Goal: Task Accomplishment & Management: Manage account settings

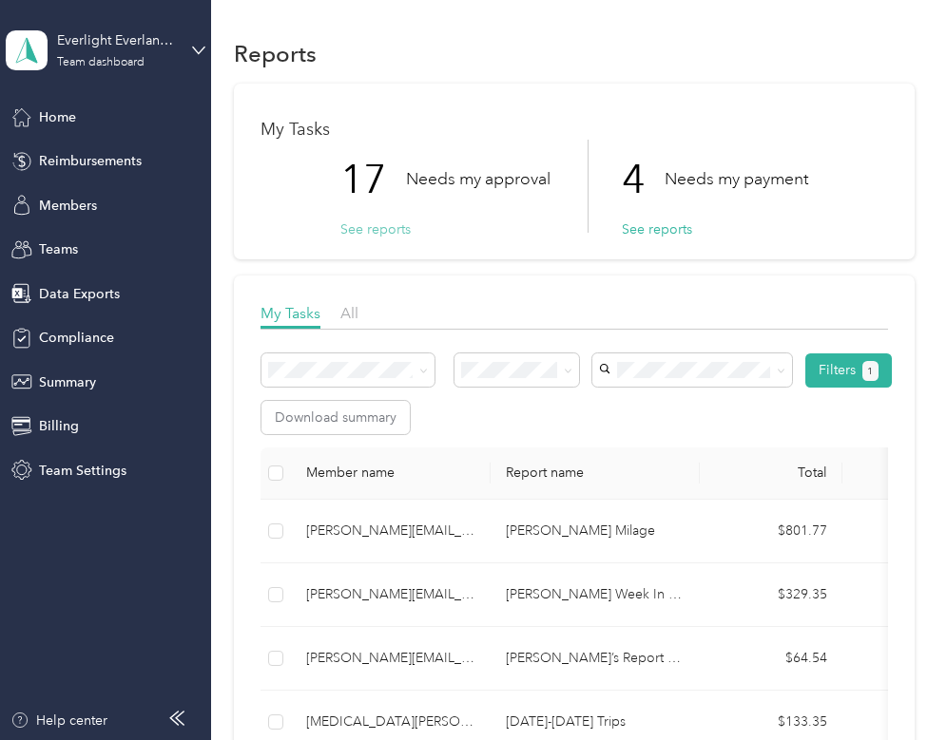
click at [380, 221] on button "See reports" at bounding box center [375, 230] width 70 height 20
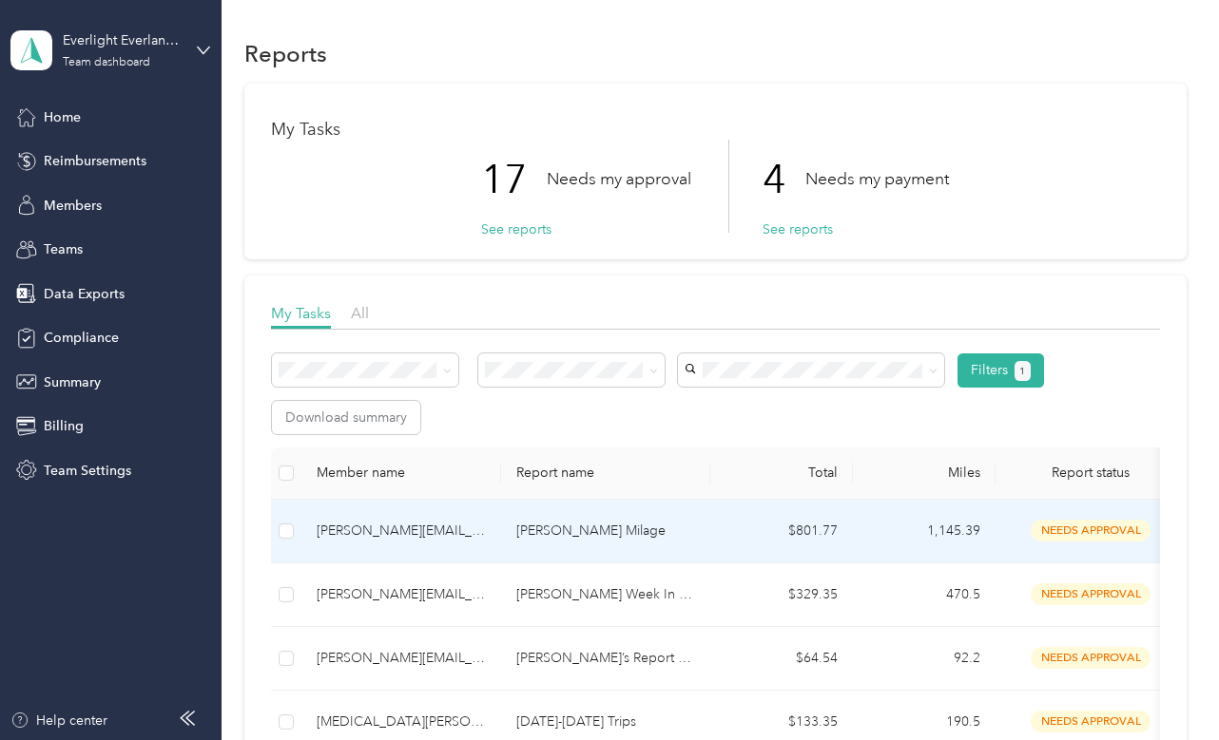
click at [455, 536] on div "[PERSON_NAME][EMAIL_ADDRESS][PERSON_NAME][DOMAIN_NAME]" at bounding box center [401, 531] width 169 height 21
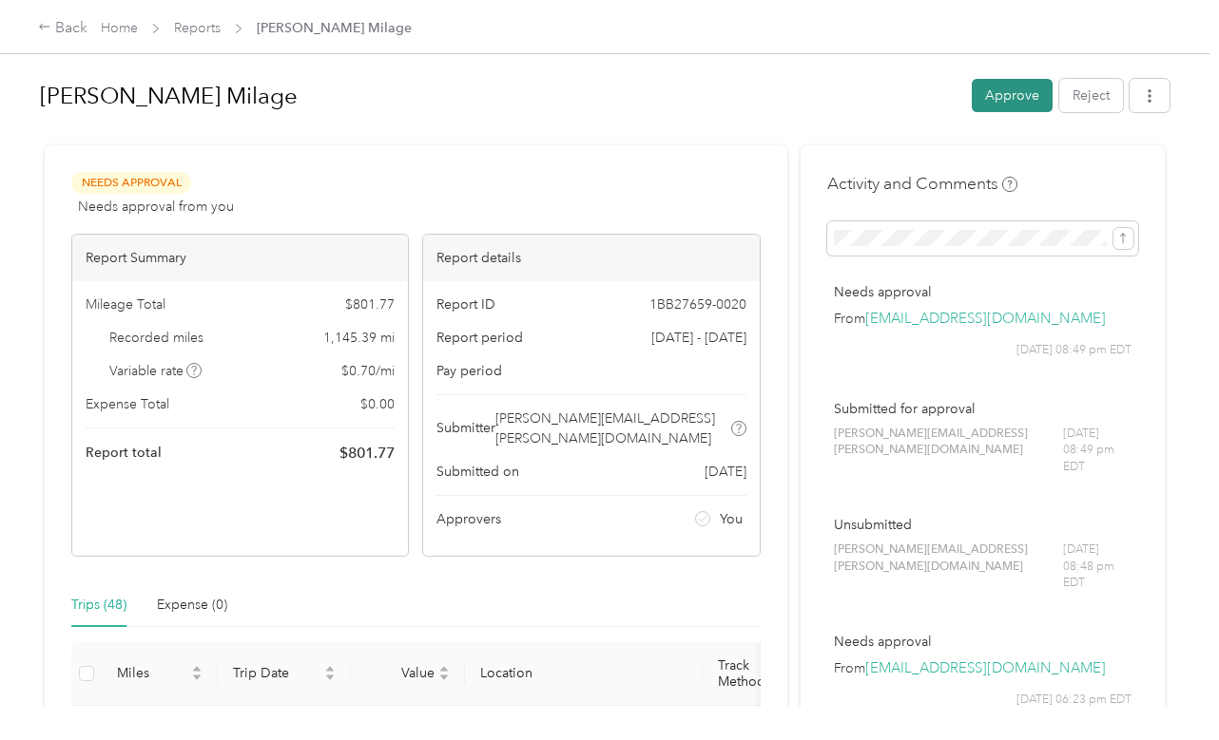
click at [946, 96] on button "Approve" at bounding box center [1011, 95] width 81 height 33
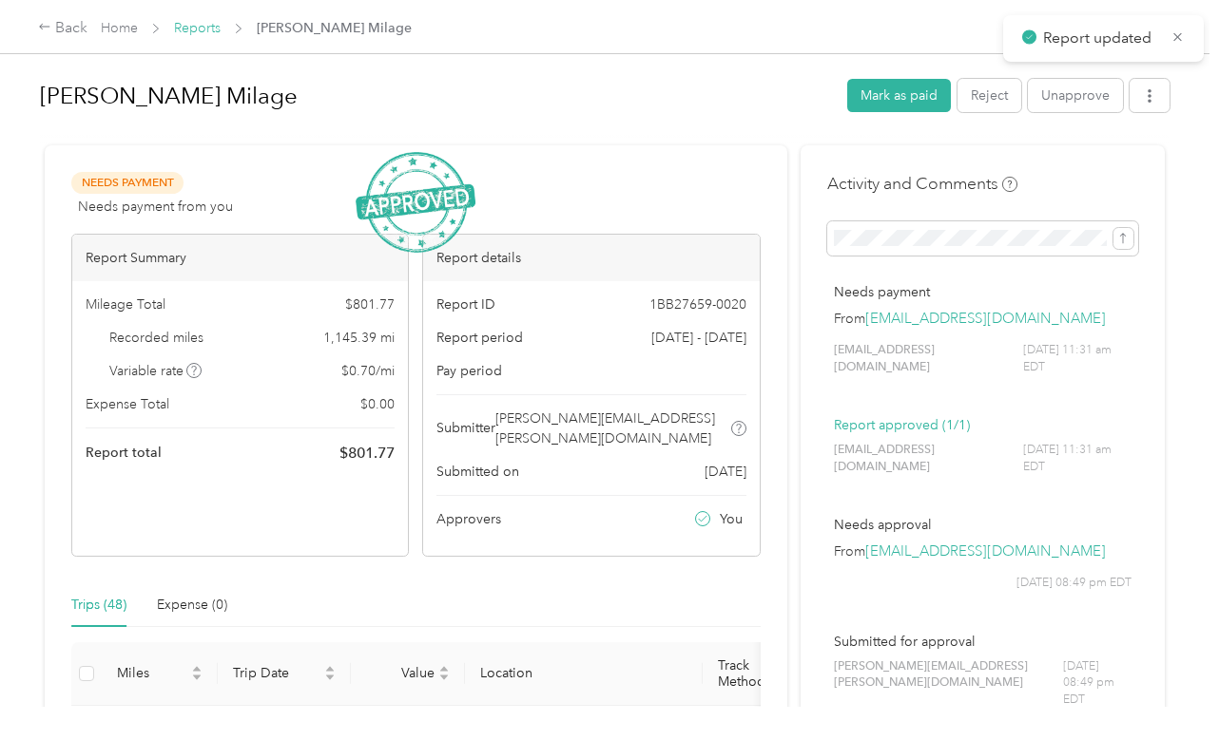
click at [204, 29] on link "Reports" at bounding box center [197, 28] width 47 height 16
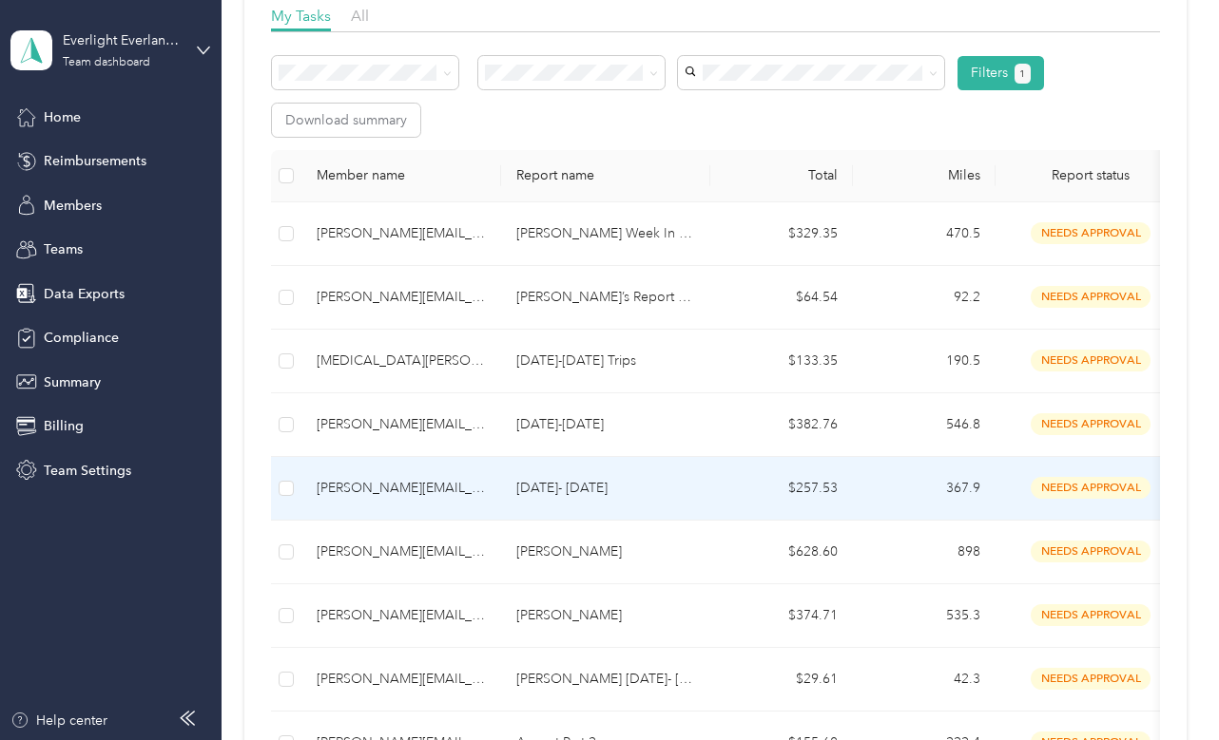
scroll to position [298, 0]
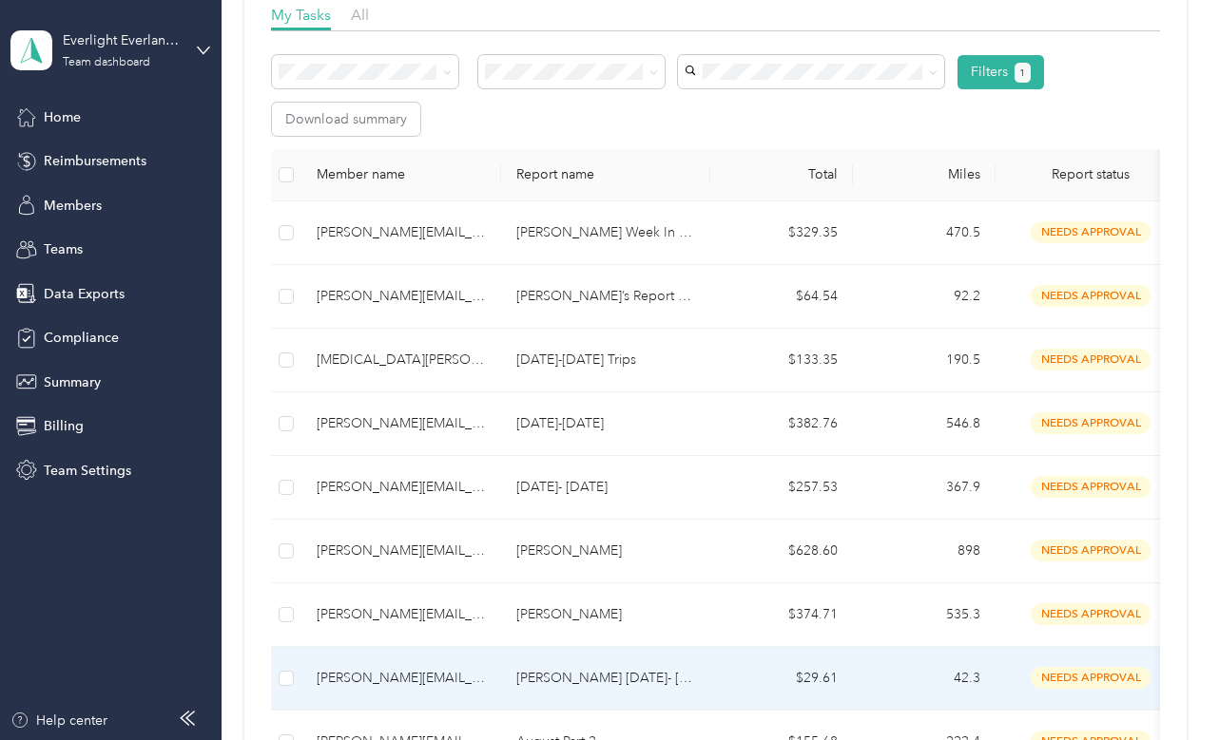
click at [434, 631] on td "[PERSON_NAME][EMAIL_ADDRESS][DOMAIN_NAME]" at bounding box center [401, 616] width 200 height 64
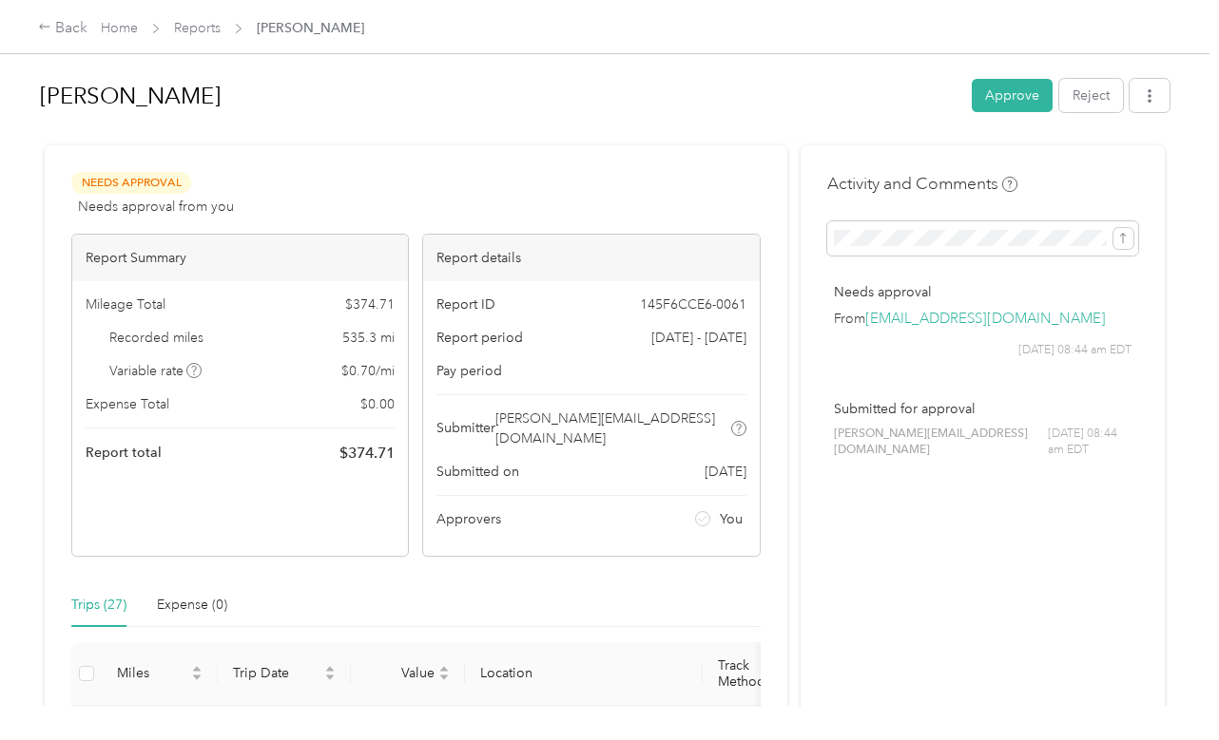
click at [946, 84] on div "[PERSON_NAME] Approve Reject" at bounding box center [604, 99] width 1129 height 56
click at [946, 91] on button "Approve" at bounding box center [1011, 95] width 81 height 33
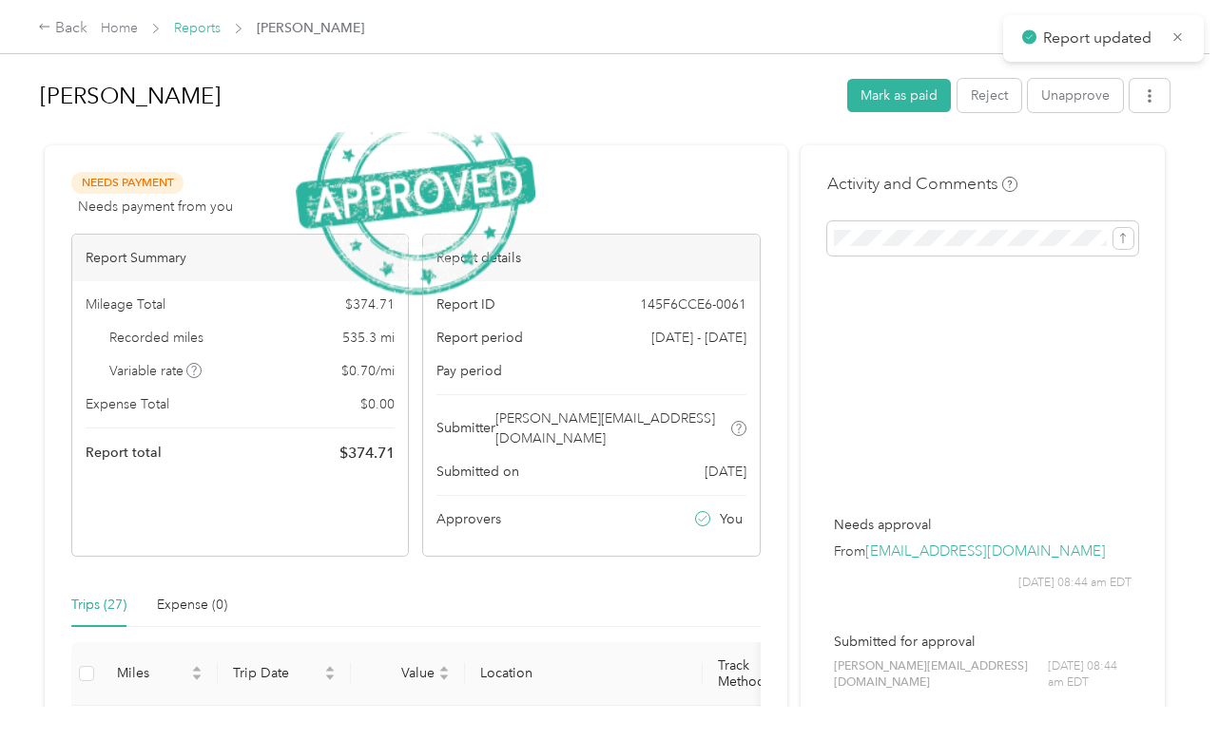
click at [202, 27] on link "Reports" at bounding box center [197, 28] width 47 height 16
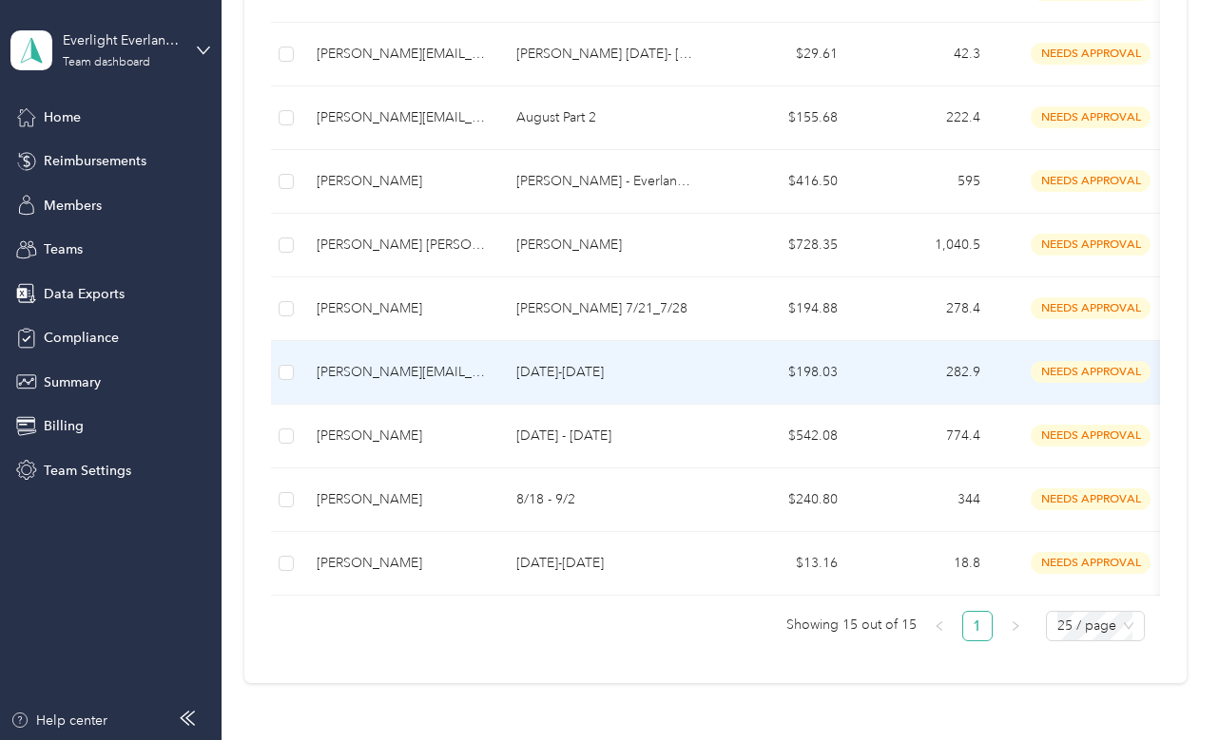
scroll to position [880, 0]
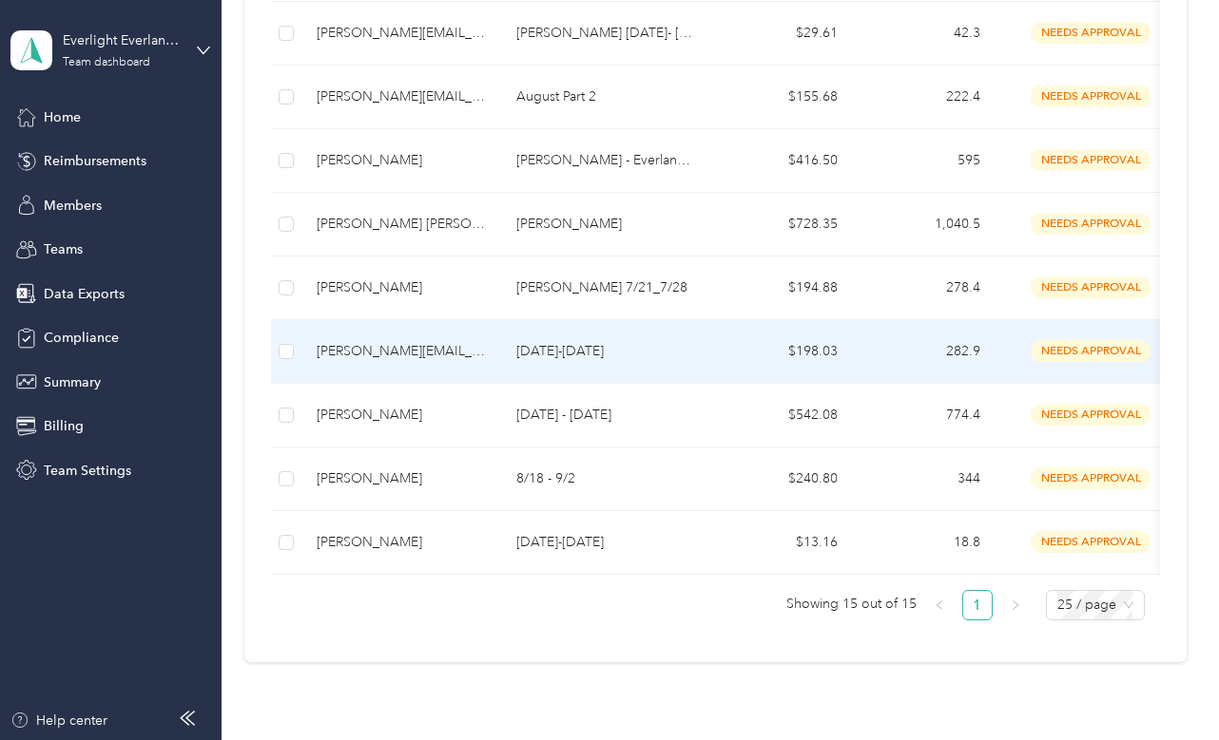
click at [400, 371] on td "[PERSON_NAME][EMAIL_ADDRESS][PERSON_NAME][DOMAIN_NAME]" at bounding box center [401, 352] width 200 height 64
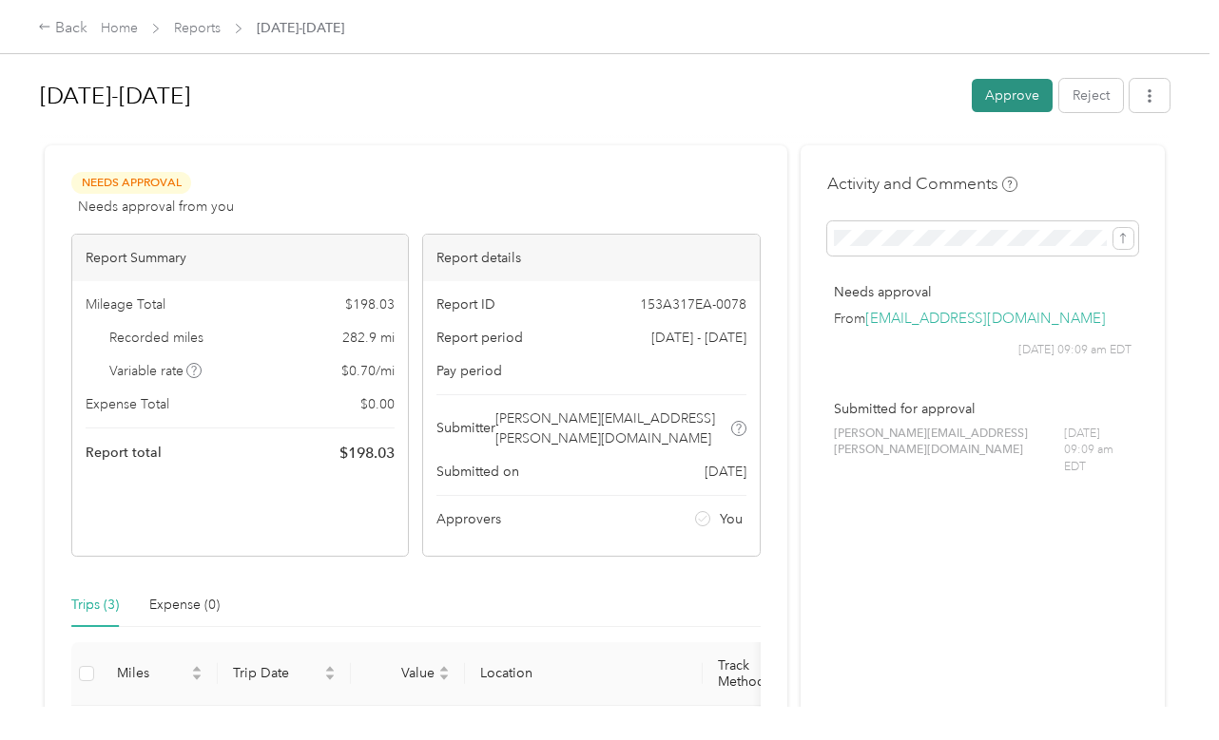
click at [946, 97] on button "Approve" at bounding box center [1011, 95] width 81 height 33
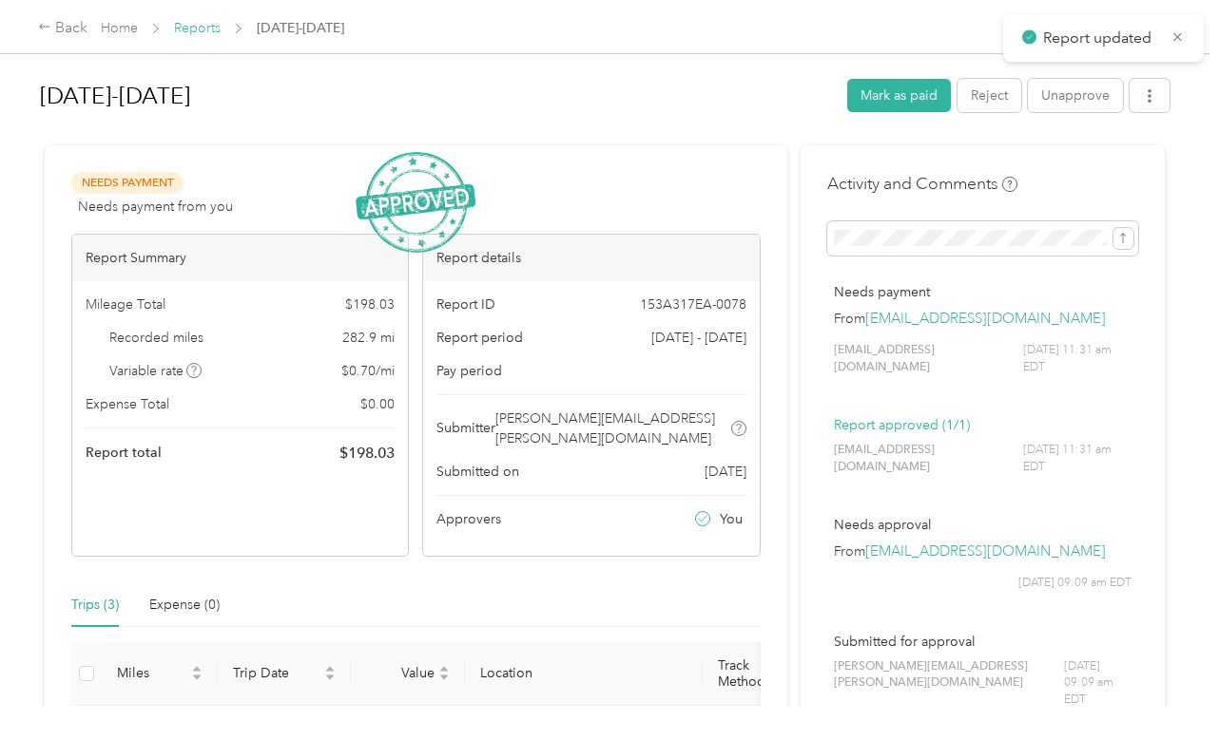
click at [219, 27] on link "Reports" at bounding box center [197, 28] width 47 height 16
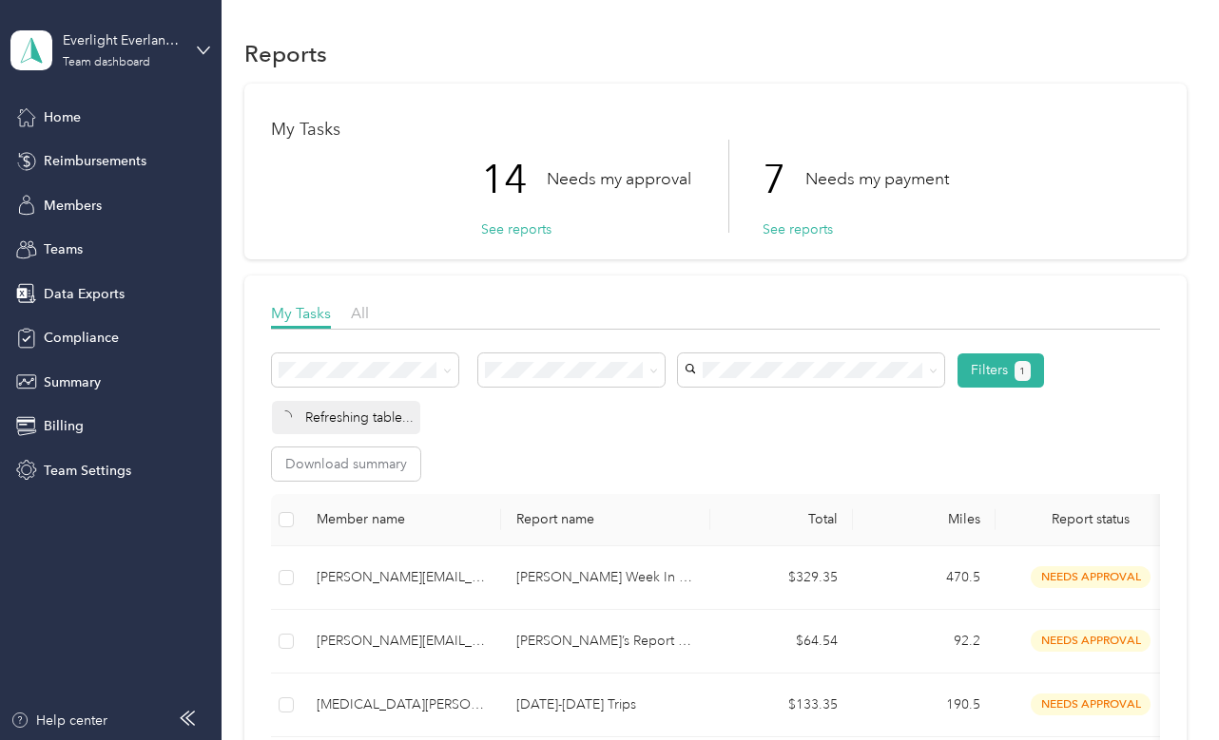
click at [186, 61] on div "Everlight Everlance Account Team dashboard" at bounding box center [110, 50] width 200 height 67
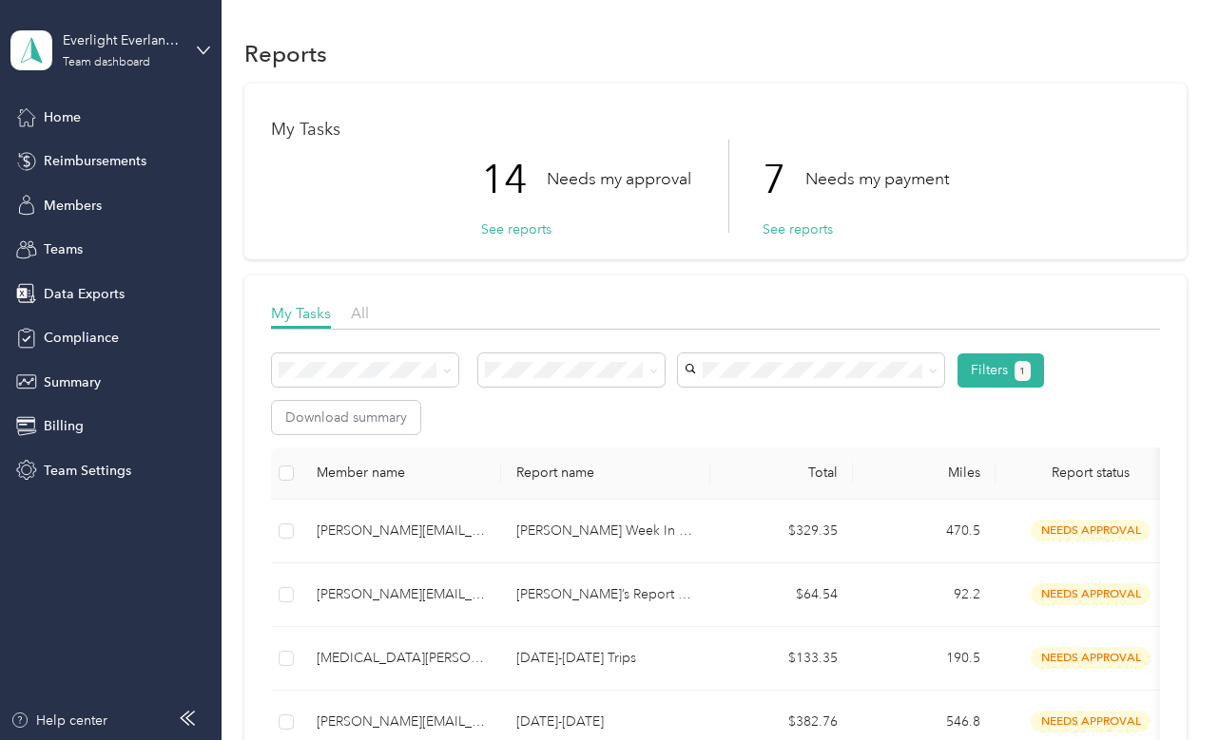
click at [75, 246] on div "Log out" at bounding box center [64, 243] width 73 height 20
